Goal: Find specific page/section: Find specific page/section

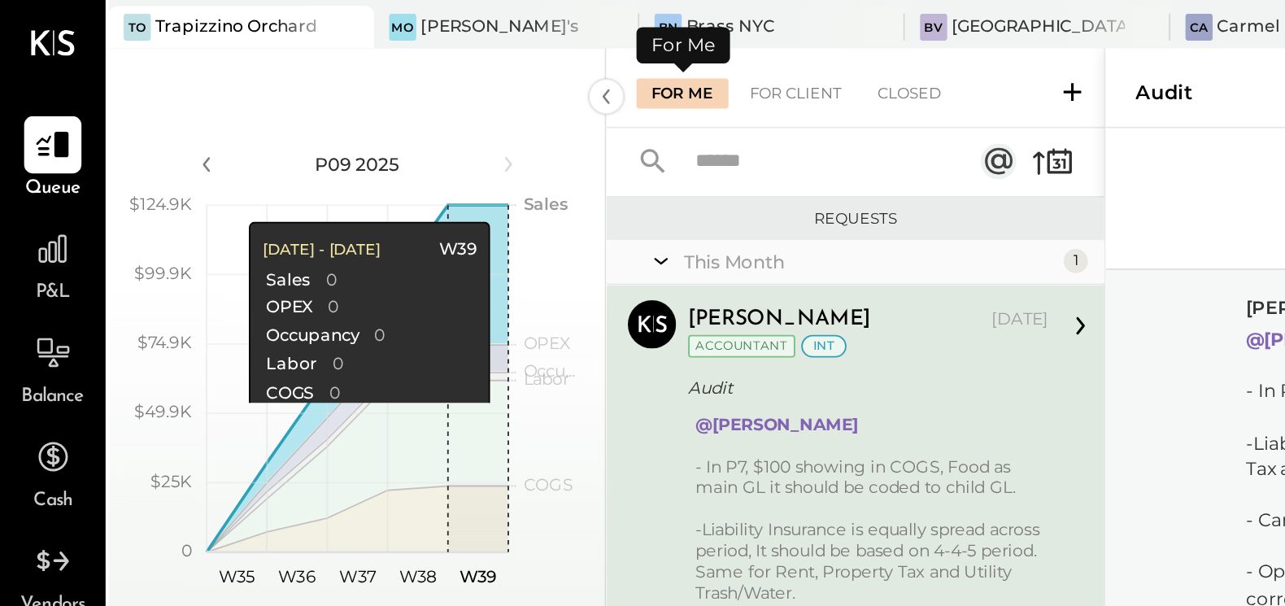
scroll to position [135, 0]
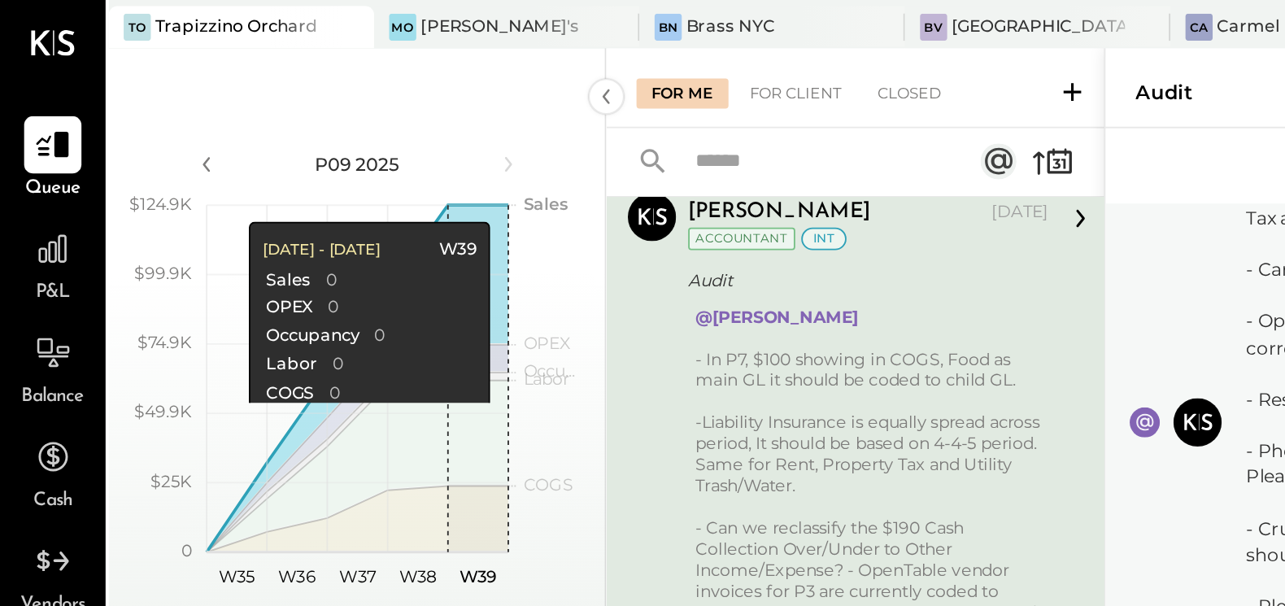
click at [114, 15] on div "Trapizzino Orchard" at bounding box center [128, 14] width 88 height 13
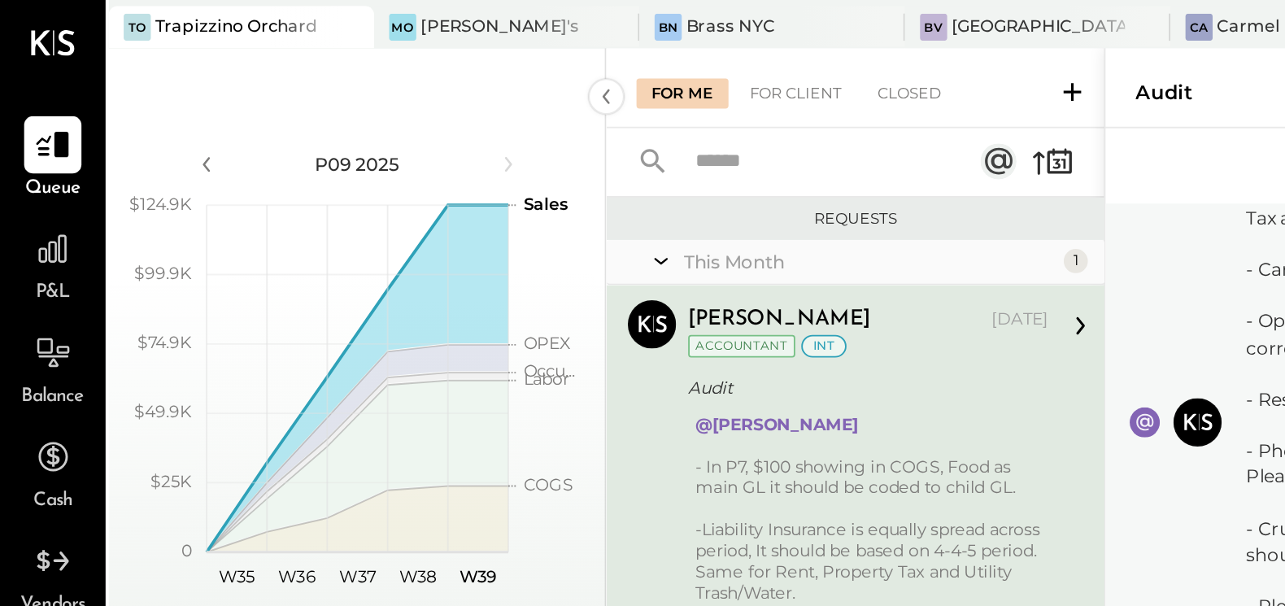
scroll to position [58, 0]
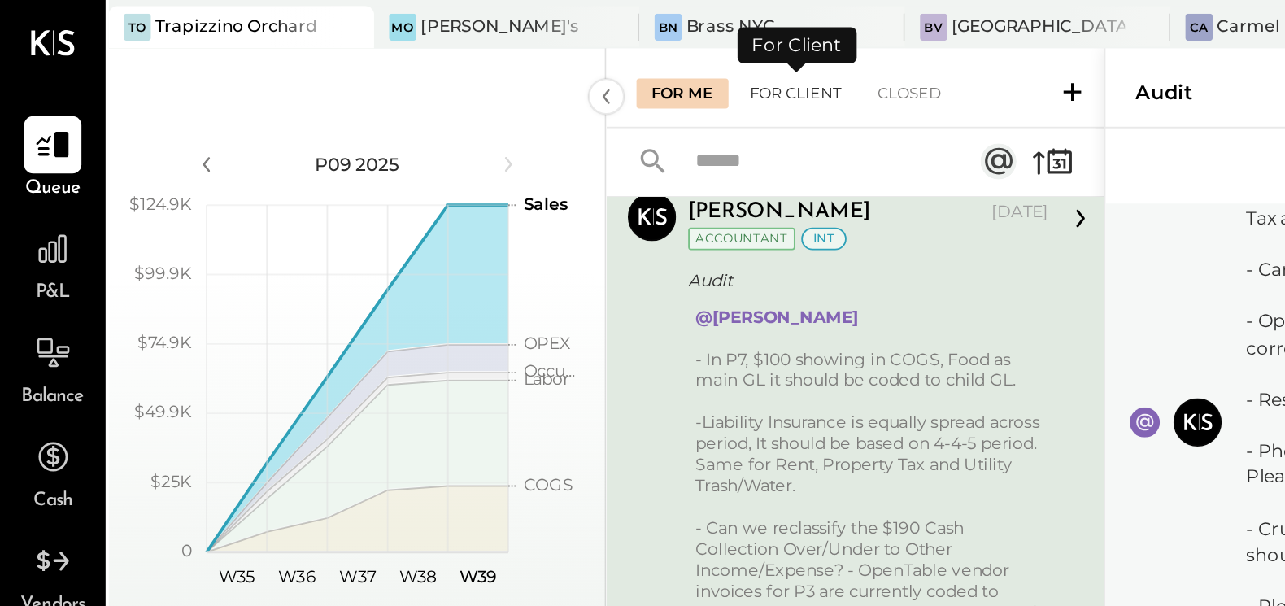
click at [440, 52] on div "For Client" at bounding box center [429, 50] width 66 height 16
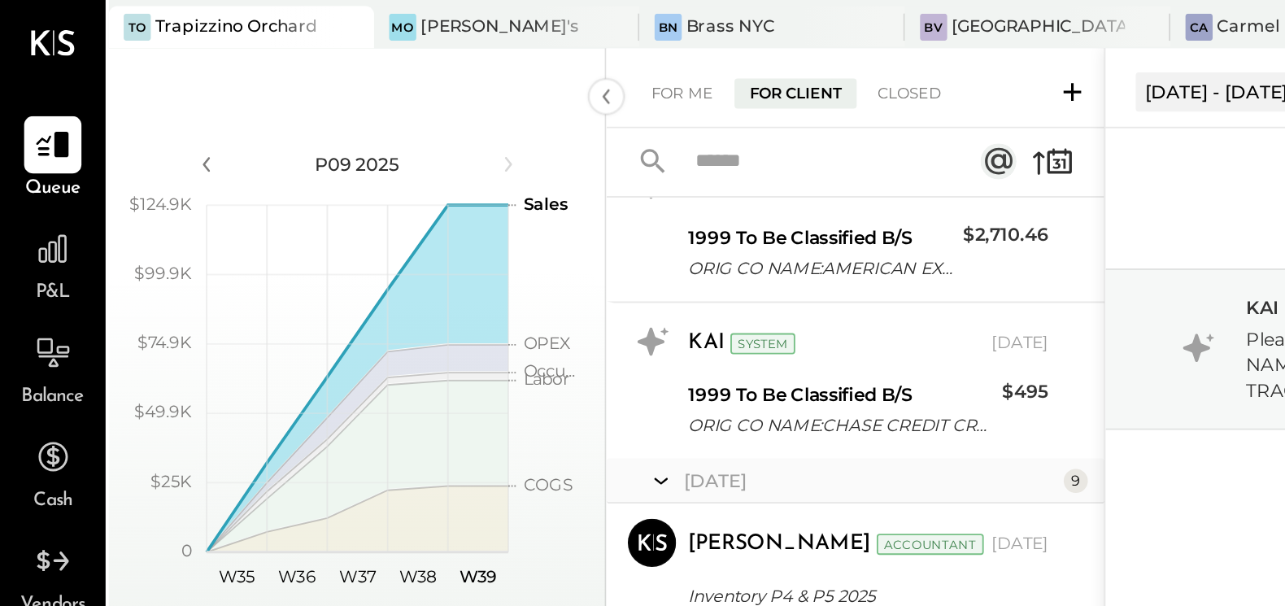
scroll to position [1622, 0]
